Goal: Task Accomplishment & Management: Use online tool/utility

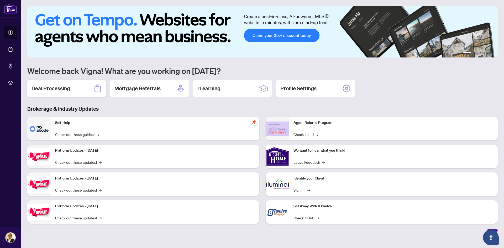
click at [68, 91] on h2 "Deal Processing" at bounding box center [51, 88] width 39 height 7
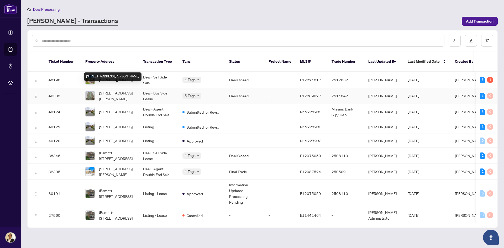
click at [119, 76] on div "[STREET_ADDRESS][PERSON_NAME]" at bounding box center [113, 76] width 58 height 8
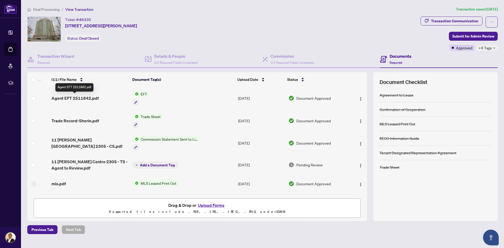
click at [93, 98] on span "Agent EFT 2511842.pdf" at bounding box center [74, 98] width 47 height 6
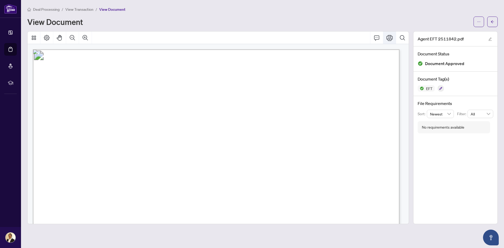
click at [392, 38] on icon "Print" at bounding box center [390, 38] width 6 height 6
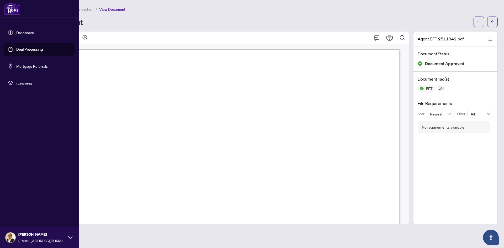
click at [23, 35] on link "Dashboard" at bounding box center [25, 32] width 18 height 5
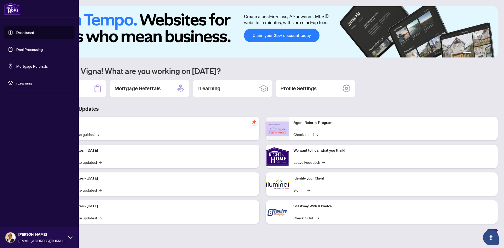
click at [28, 50] on link "Deal Processing" at bounding box center [29, 49] width 27 height 5
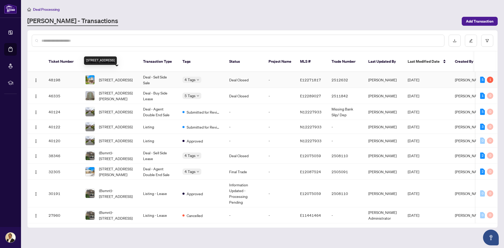
click at [125, 77] on span "[STREET_ADDRESS]" at bounding box center [116, 80] width 34 height 6
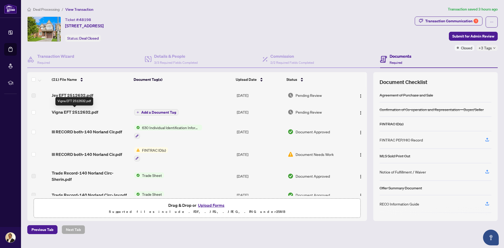
click at [90, 111] on span "Vigna EFT 2512632.pdf" at bounding box center [75, 112] width 46 height 6
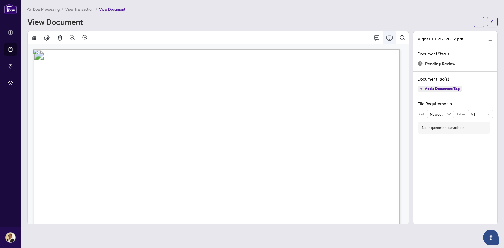
click at [389, 38] on icon "Print" at bounding box center [390, 38] width 6 height 6
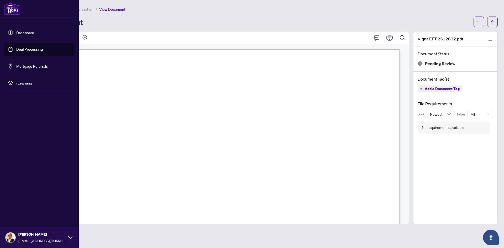
click at [24, 48] on link "Deal Processing" at bounding box center [29, 49] width 27 height 5
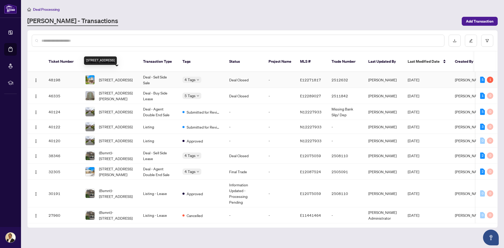
click at [110, 77] on span "[STREET_ADDRESS]" at bounding box center [116, 80] width 34 height 6
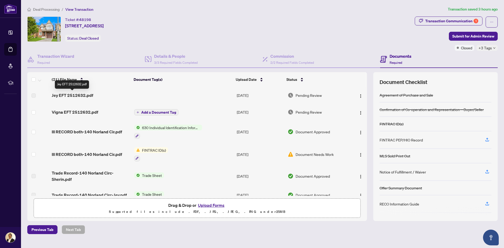
click at [62, 94] on span "Jey EFT 2512632.pdf" at bounding box center [73, 95] width 42 height 6
click at [70, 95] on span "Jey EFT 2512632.pdf" at bounding box center [73, 95] width 42 height 6
click at [69, 96] on span "Jey EFT 2512632.pdf" at bounding box center [73, 95] width 42 height 6
click at [449, 23] on div "Transaction Communication 1" at bounding box center [452, 21] width 53 height 8
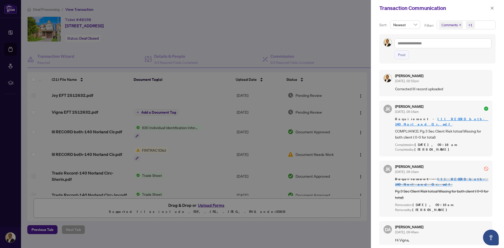
click at [82, 148] on div at bounding box center [252, 124] width 504 height 248
click at [11, 238] on div at bounding box center [252, 124] width 504 height 248
click at [493, 6] on span "button" at bounding box center [493, 8] width 4 height 8
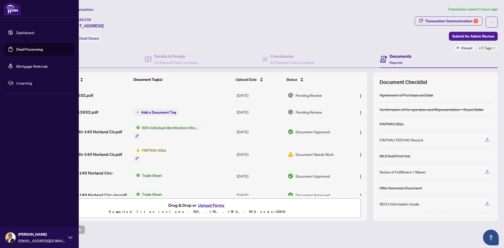
click at [15, 236] on img at bounding box center [11, 238] width 10 height 10
click at [35, 208] on button "Logout" at bounding box center [39, 206] width 70 height 9
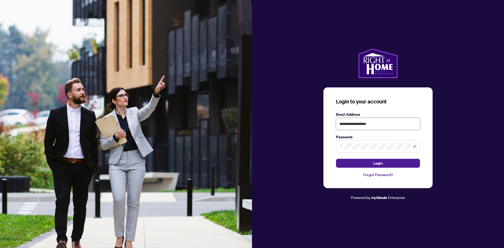
click at [364, 125] on input "**********" at bounding box center [378, 124] width 84 height 12
type input "**********"
click at [372, 160] on button "Login" at bounding box center [378, 163] width 84 height 9
